Goal: Task Accomplishment & Management: Manage account settings

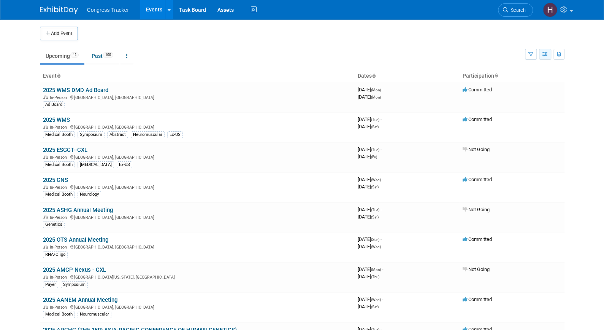
click at [543, 58] on button "button" at bounding box center [545, 54] width 12 height 11
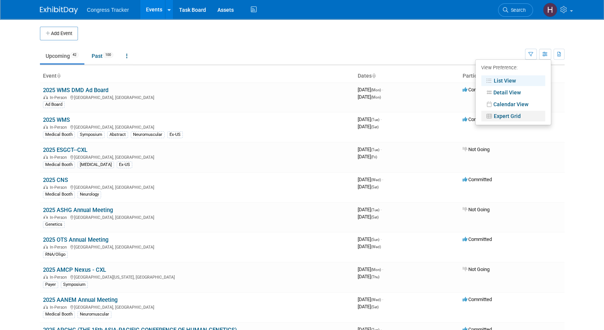
click at [516, 115] on link "Expert Grid" at bounding box center [513, 116] width 64 height 11
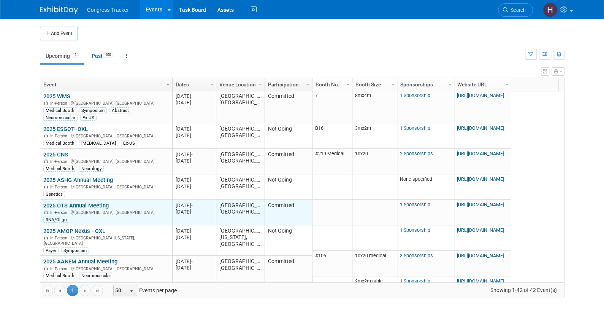
scroll to position [28, 0]
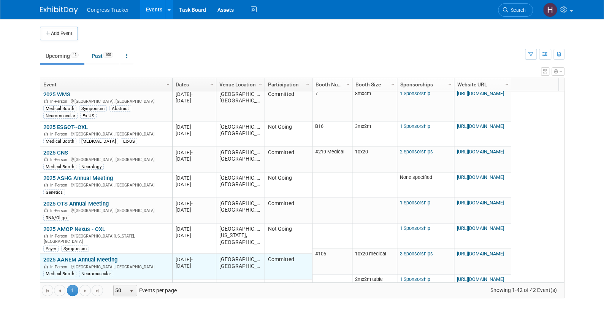
click at [100, 256] on link "2025 AANEM Annual Meeting" at bounding box center [80, 259] width 74 height 7
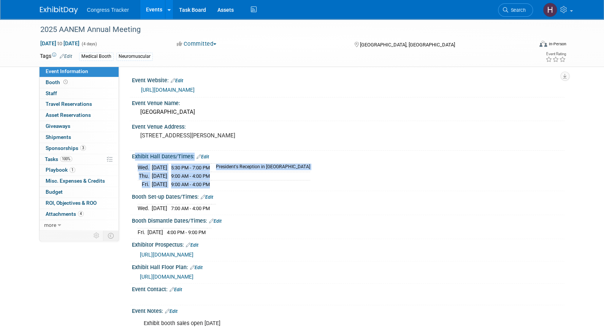
drag, startPoint x: 250, startPoint y: 184, endPoint x: 131, endPoint y: 156, distance: 122.5
click at [131, 156] on div "Exhibit Hall Dates/Times: Edit Wed. Oct 29, 2025 5:30 PM - 7:00 PM President's …" at bounding box center [347, 171] width 436 height 40
copy div "Exhibit Hall Dates/Times: Edit Wed. Oct 29, 2025 5:30 PM - 7:00 PM President's …"
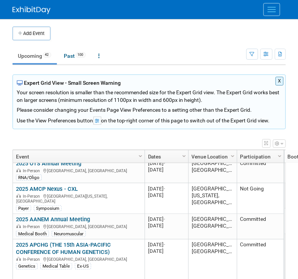
scroll to position [140, 0]
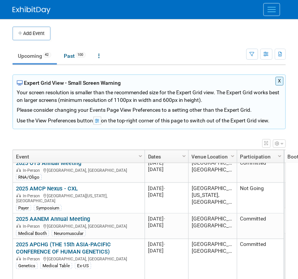
click at [280, 82] on button "X" at bounding box center [280, 81] width 8 height 9
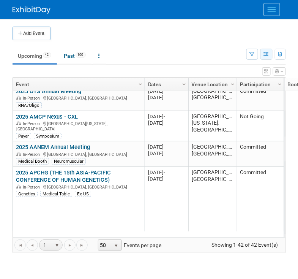
click at [269, 57] on button "button" at bounding box center [267, 54] width 12 height 11
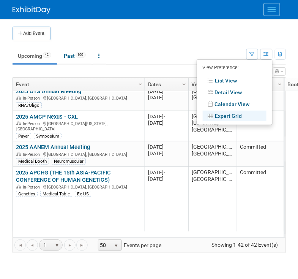
click at [229, 80] on link "List View" at bounding box center [235, 80] width 64 height 11
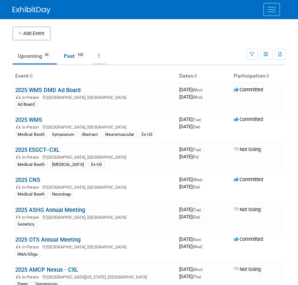
click at [100, 57] on link at bounding box center [99, 56] width 13 height 14
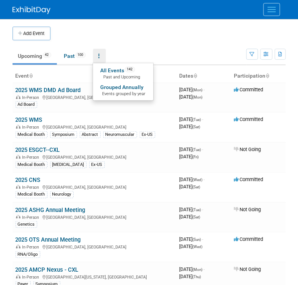
click at [108, 91] on span "Events grouped by year" at bounding box center [123, 94] width 45 height 6
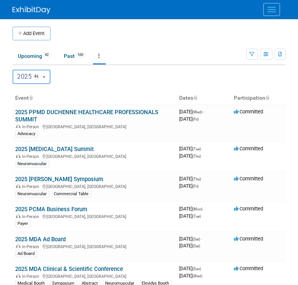
click at [40, 81] on button "2025 46" at bounding box center [32, 77] width 38 height 14
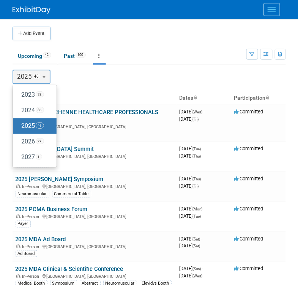
click at [33, 140] on label "2026 27" at bounding box center [33, 141] width 32 height 13
click at [19, 140] on input "2026 27" at bounding box center [16, 141] width 5 height 5
select select "2026"
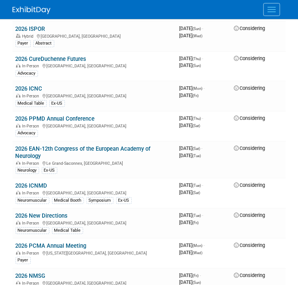
scroll to position [399, 0]
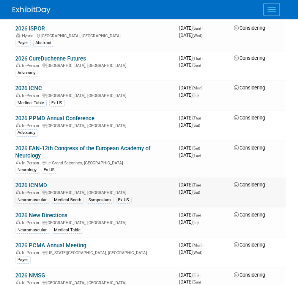
click at [46, 183] on link "2026 ICNMD" at bounding box center [32, 185] width 32 height 7
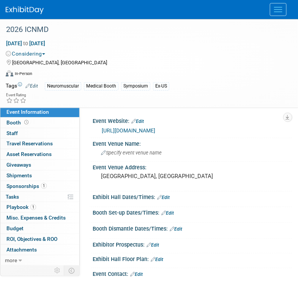
click at [130, 130] on link "[URL][DOMAIN_NAME]" at bounding box center [129, 130] width 54 height 6
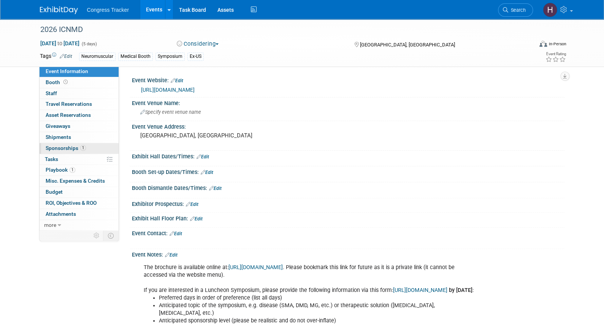
click at [58, 148] on span "Sponsorships 1" at bounding box center [66, 148] width 40 height 6
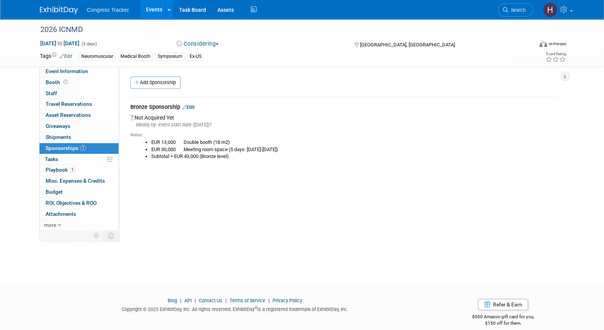
click at [195, 105] on link "Edit" at bounding box center [188, 107] width 13 height 6
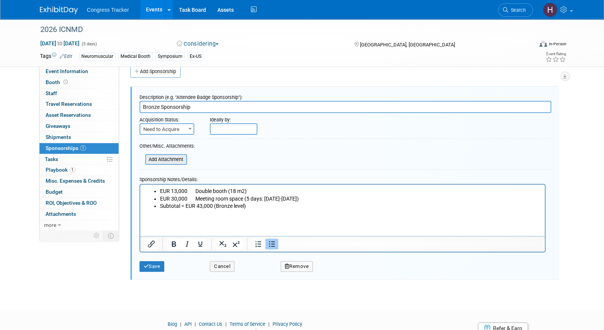
click at [171, 158] on input "file" at bounding box center [141, 159] width 90 height 9
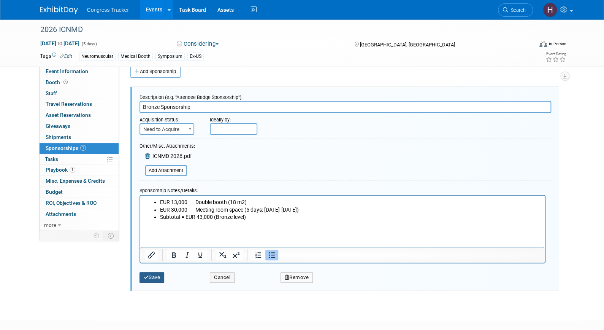
click at [153, 277] on button "Save" at bounding box center [152, 277] width 25 height 11
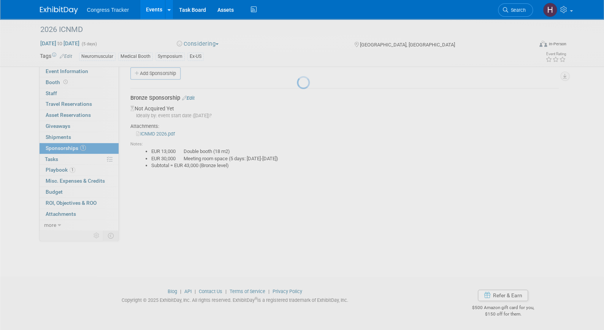
scroll to position [9, 0]
